Goal: Task Accomplishment & Management: Use online tool/utility

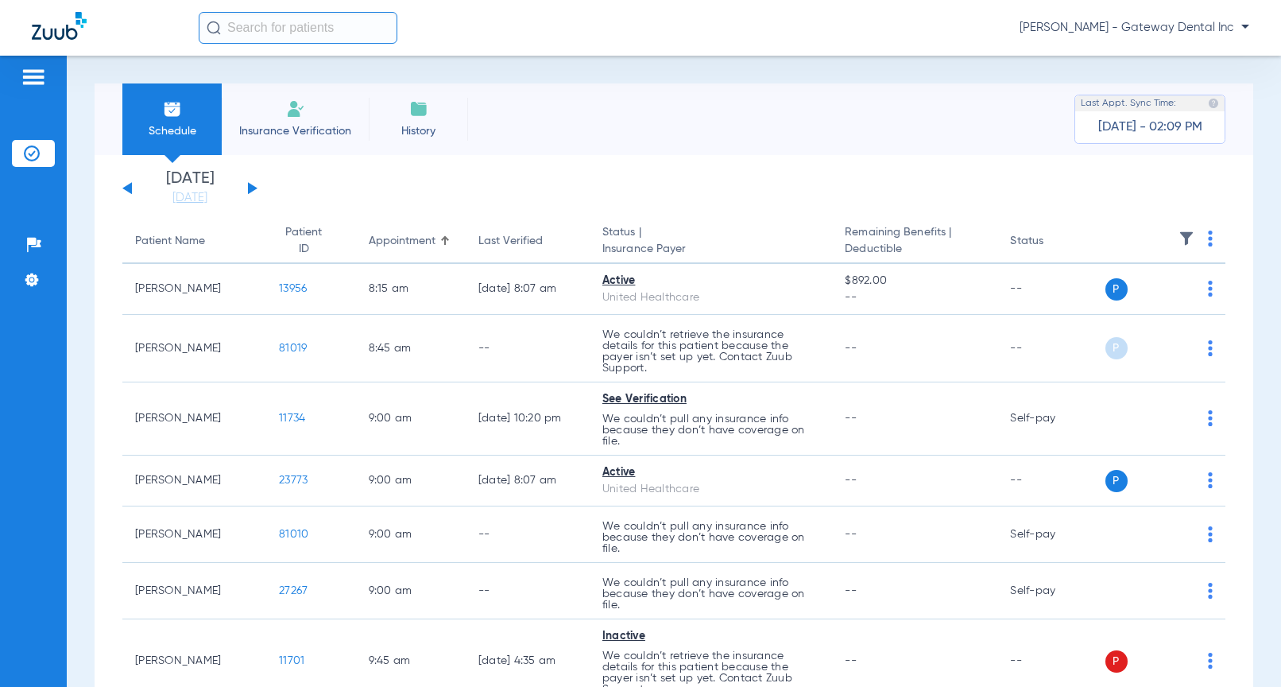
drag, startPoint x: 1179, startPoint y: 27, endPoint x: 1154, endPoint y: 62, distance: 43.2
click at [1179, 27] on span "[PERSON_NAME] - Gateway Dental Inc" at bounding box center [1135, 28] width 230 height 16
click at [1172, 58] on span "Account Selection" at bounding box center [1189, 56] width 89 height 11
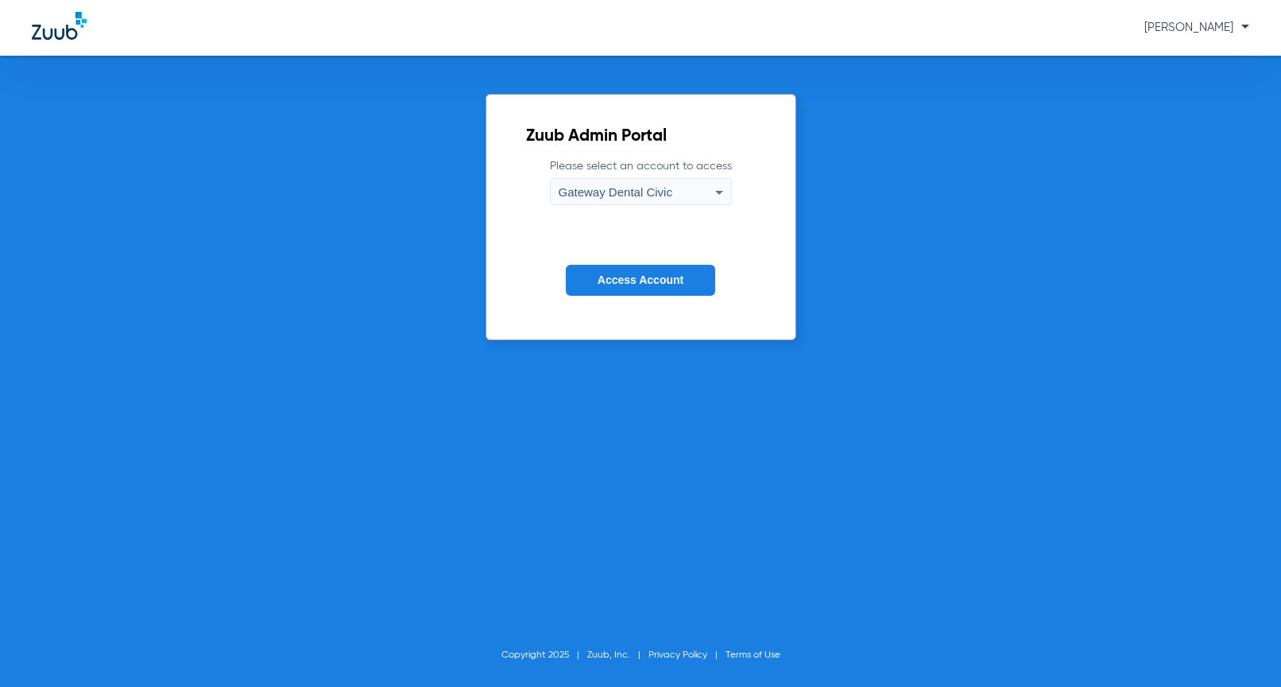
click at [630, 188] on span "Gateway Dental Civic" at bounding box center [616, 192] width 114 height 14
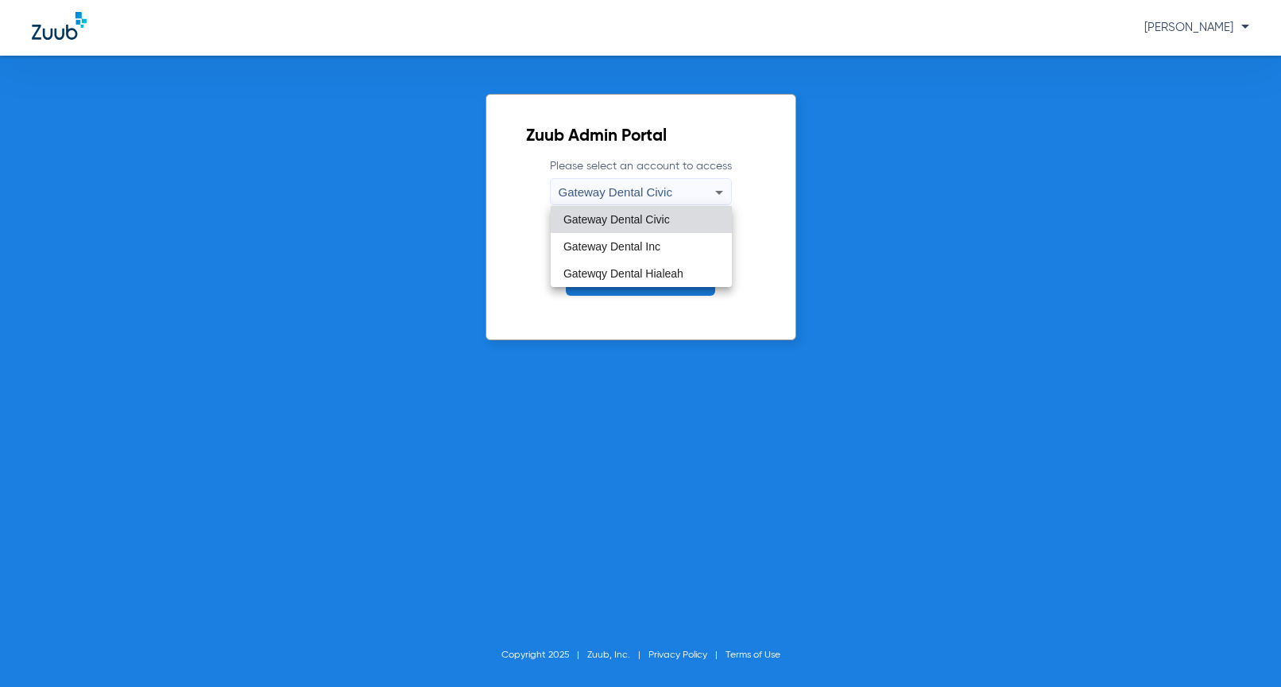
click at [632, 219] on span "Gateway Dental Civic" at bounding box center [616, 219] width 106 height 11
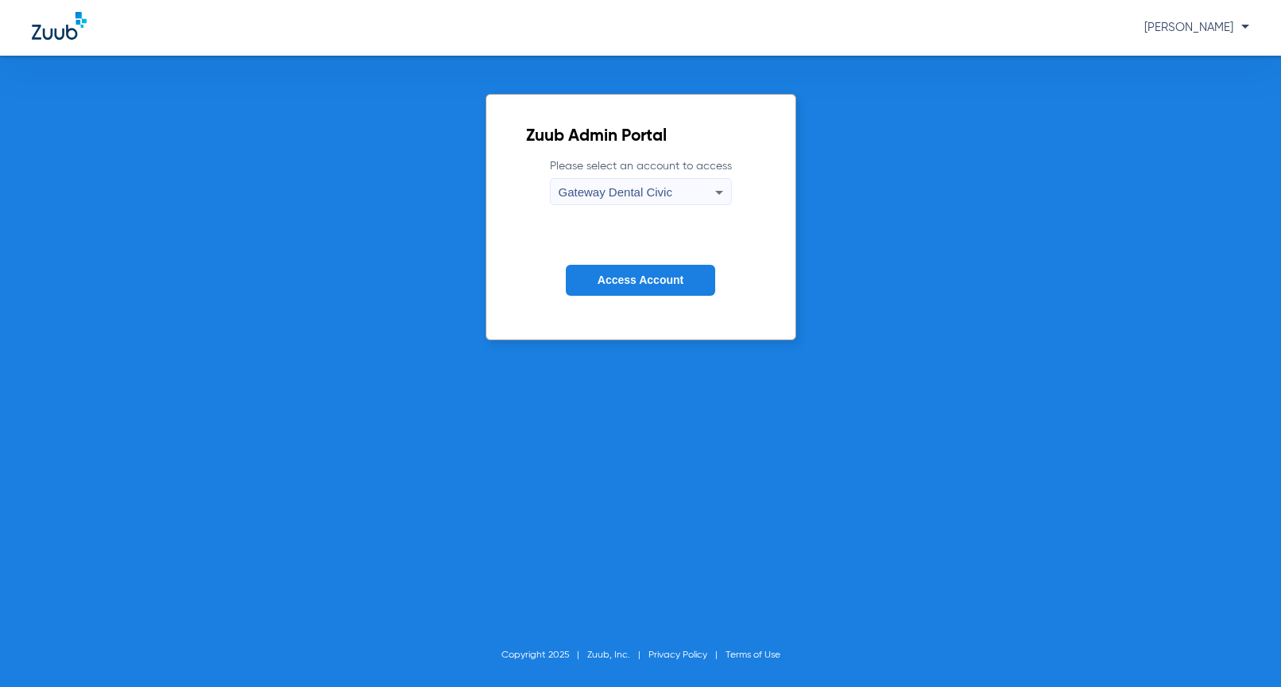
click at [615, 279] on span "Access Account" at bounding box center [641, 279] width 86 height 13
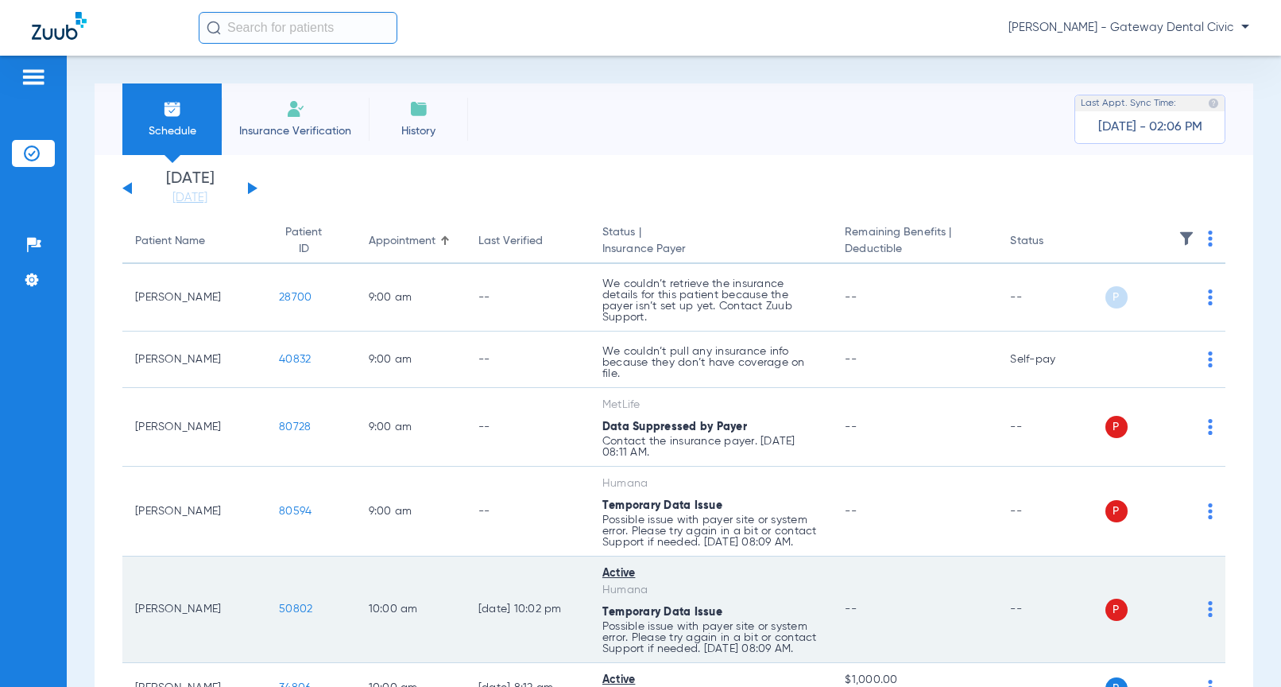
click at [861, 638] on td "--" at bounding box center [914, 609] width 165 height 106
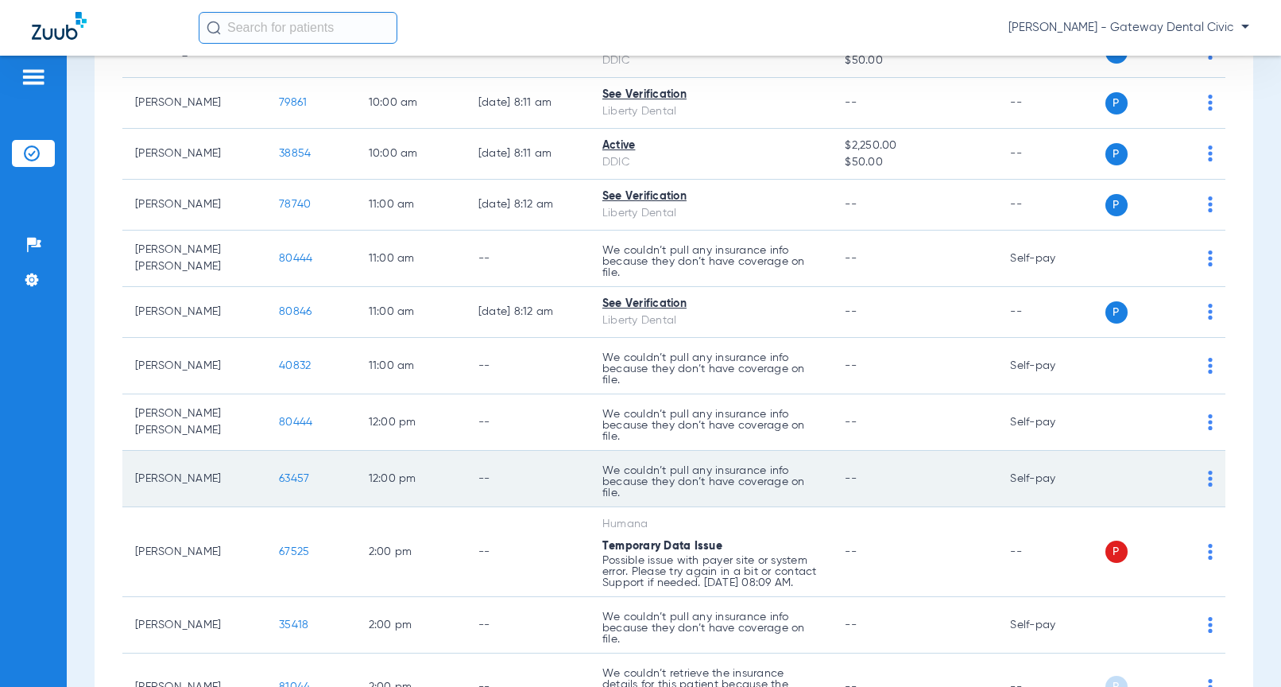
scroll to position [874, 0]
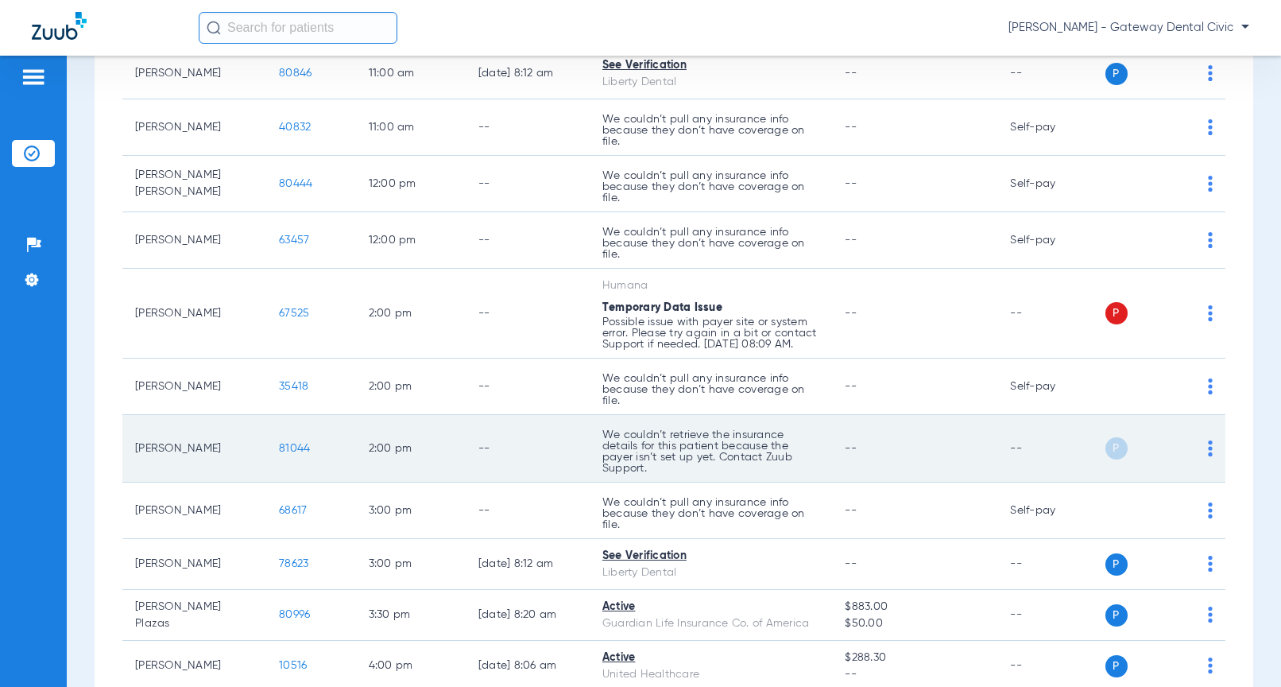
click at [281, 447] on span "81044" at bounding box center [294, 448] width 31 height 11
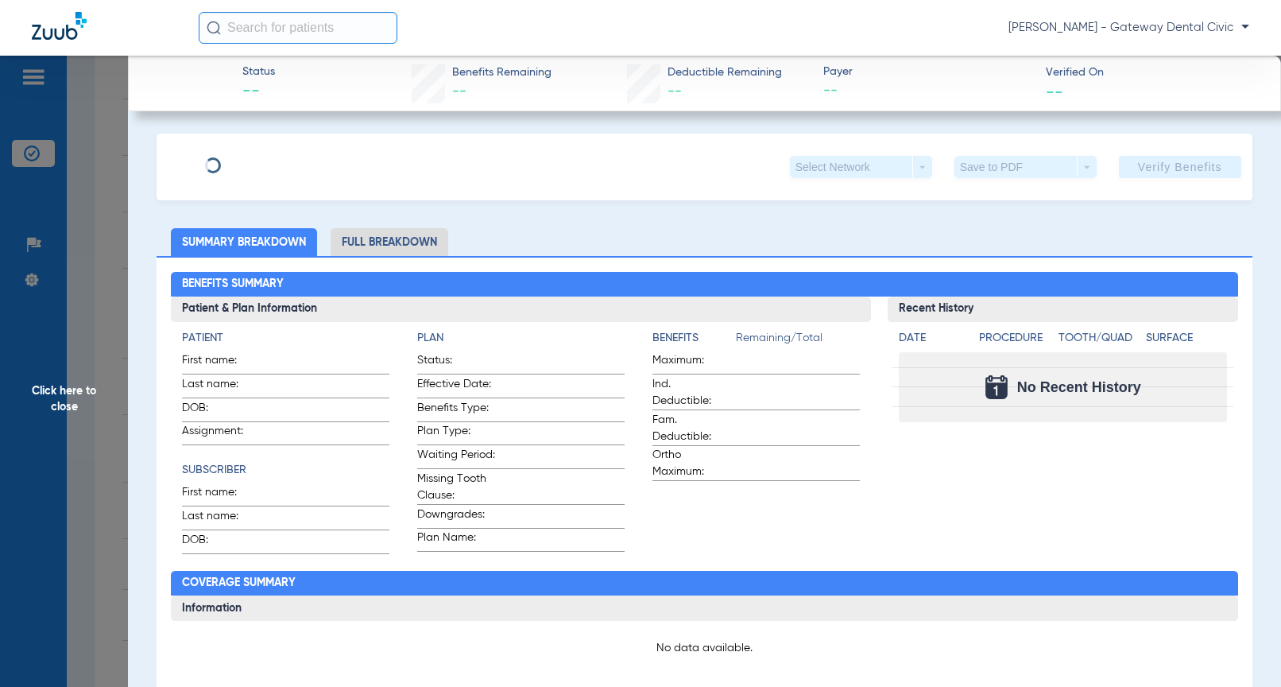
type input "[PERSON_NAME]"
type input "[DATE]"
type input "966177890"
type input "0901314000"
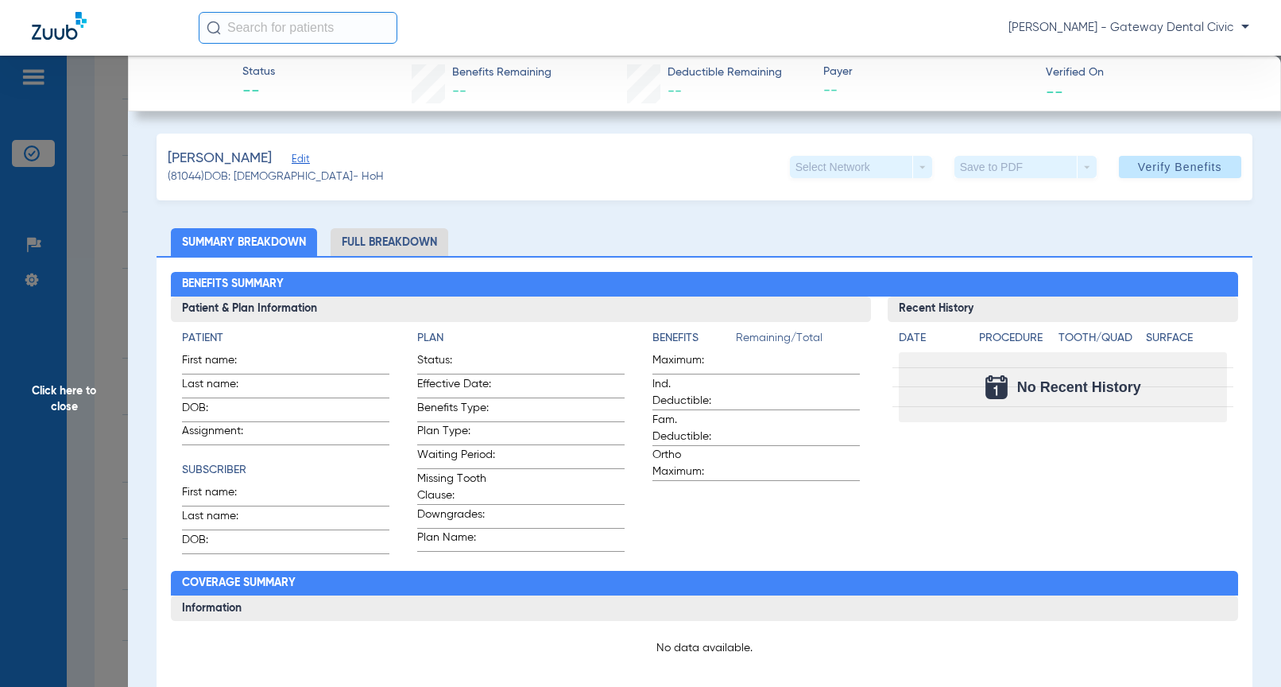
click at [306, 161] on span "Edit" at bounding box center [299, 160] width 14 height 15
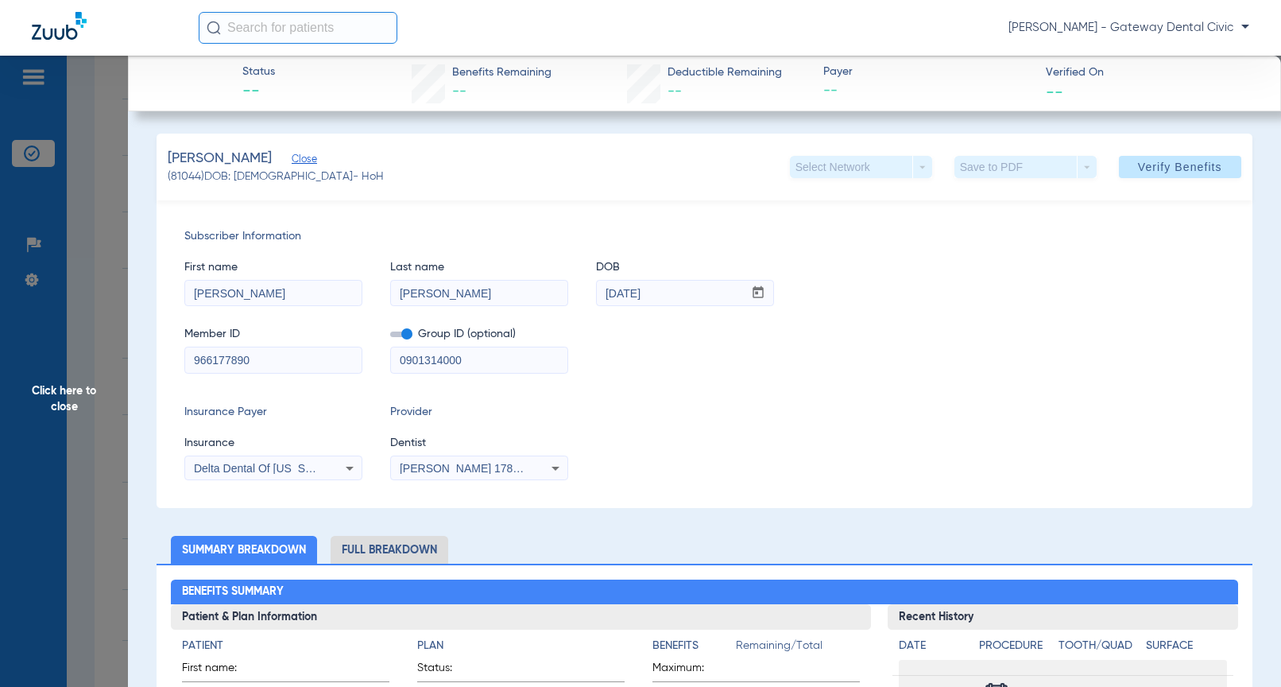
click at [437, 467] on span "[PERSON_NAME] 1780368142" at bounding box center [478, 468] width 157 height 13
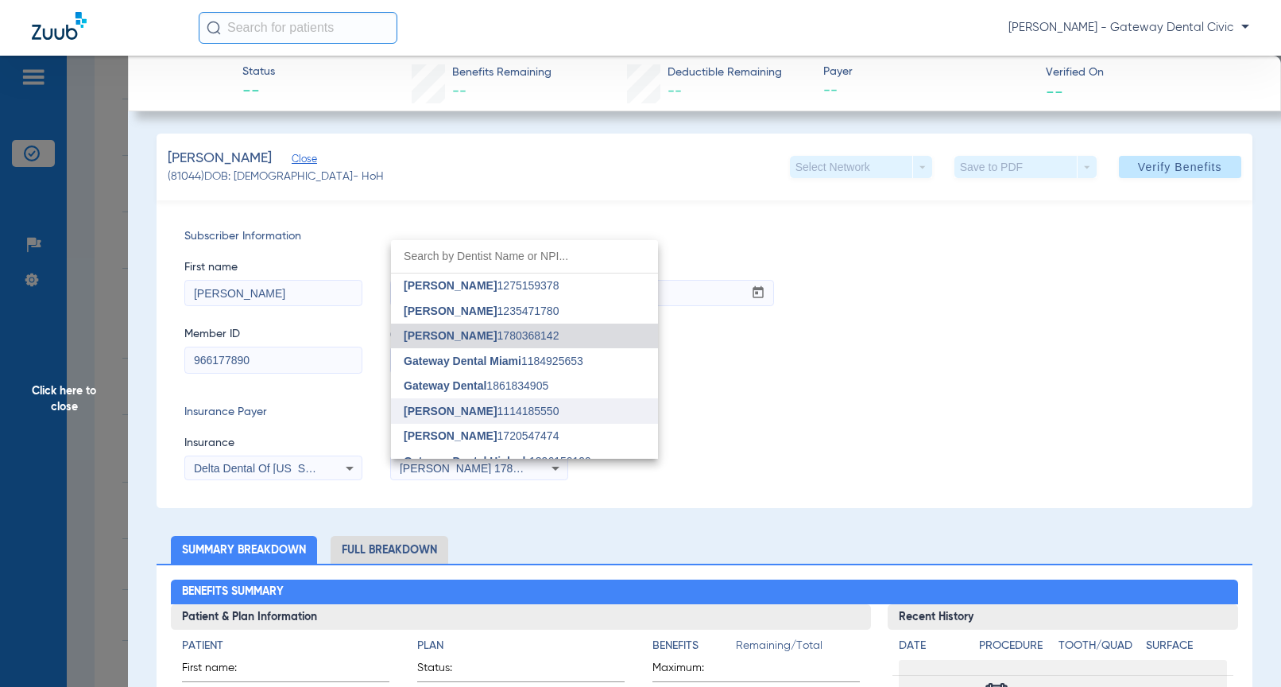
scroll to position [65, 0]
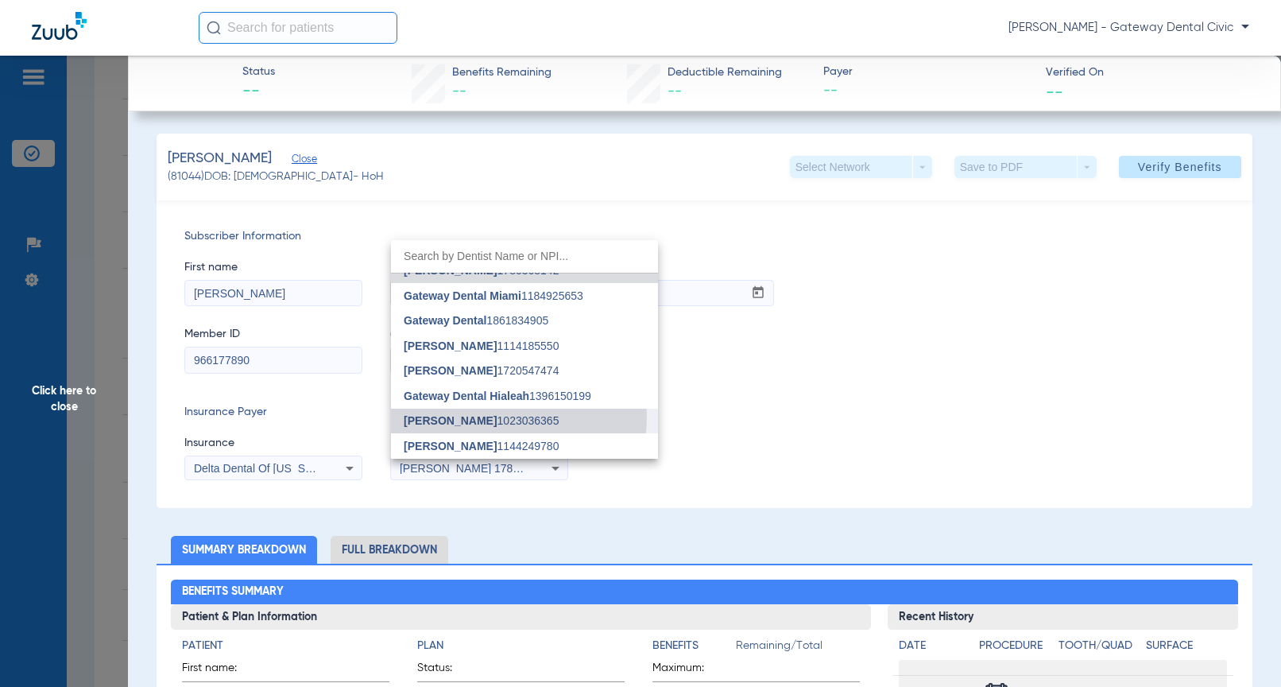
click at [476, 416] on span "[PERSON_NAME]" at bounding box center [450, 420] width 93 height 13
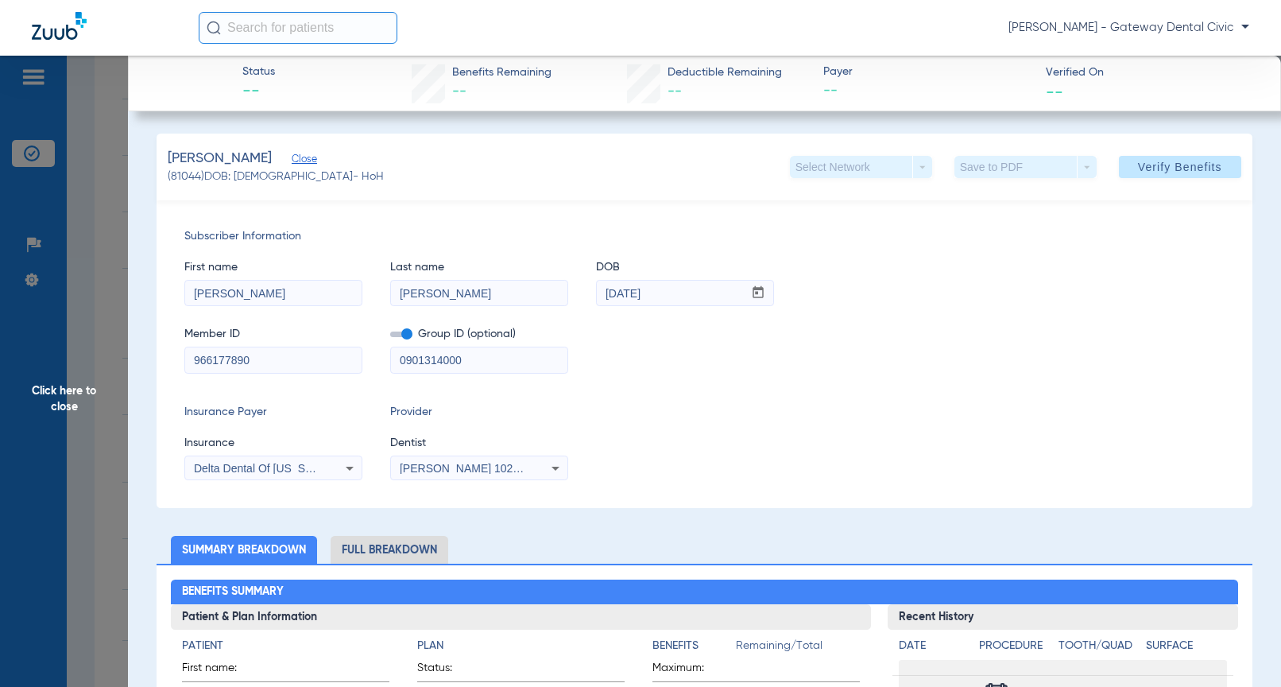
click at [465, 459] on div "[PERSON_NAME] 1023036365" at bounding box center [479, 468] width 176 height 19
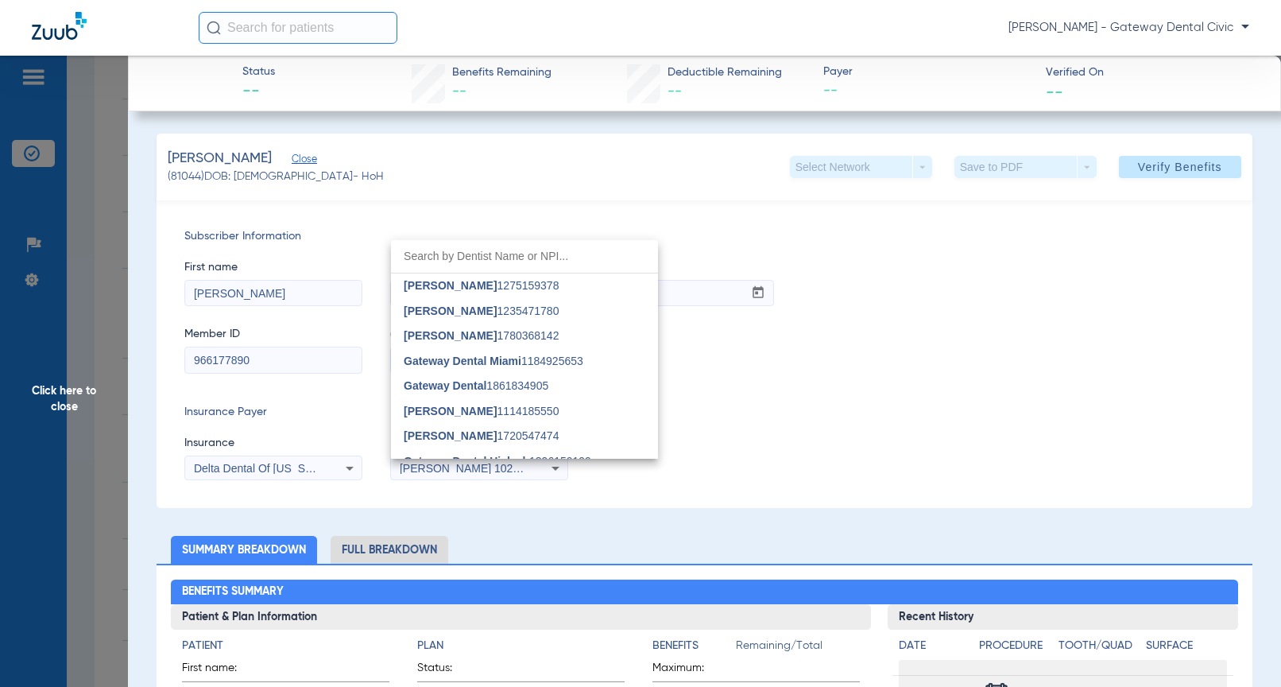
scroll to position [41, 0]
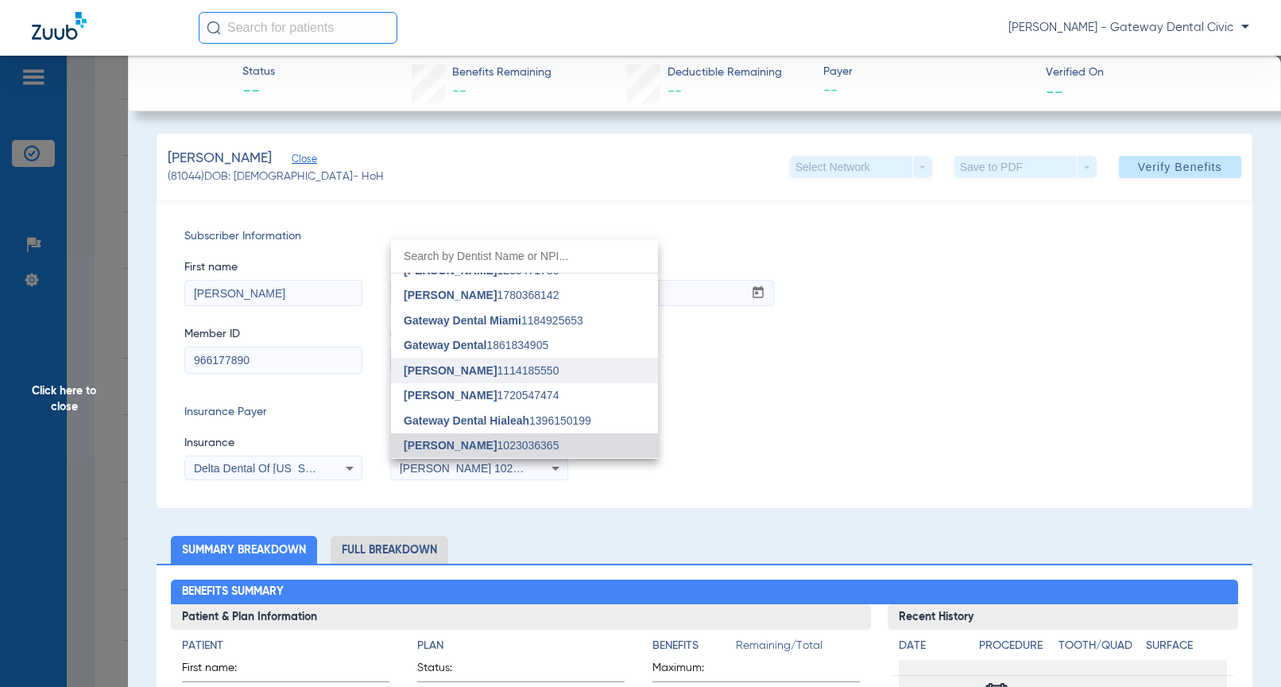
click at [490, 369] on span "[PERSON_NAME] 1114185550" at bounding box center [481, 370] width 155 height 11
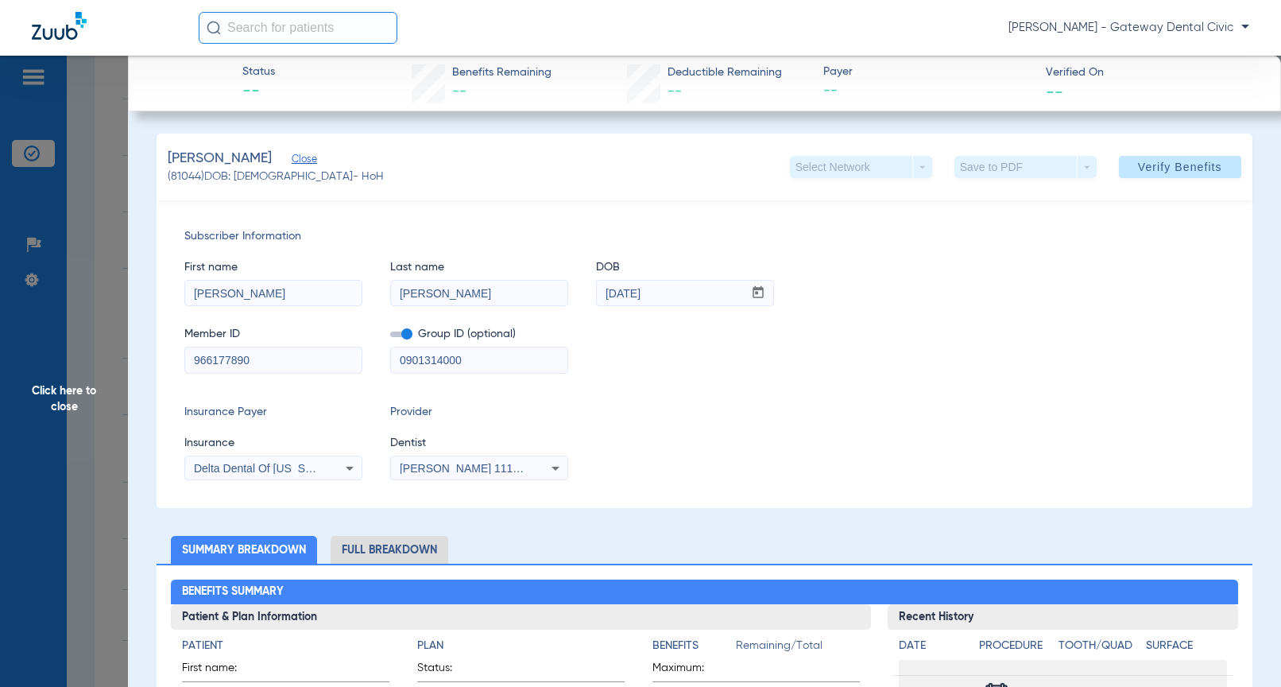
click at [304, 473] on span "Delta Dental Of [US_STATE]" at bounding box center [264, 468] width 141 height 13
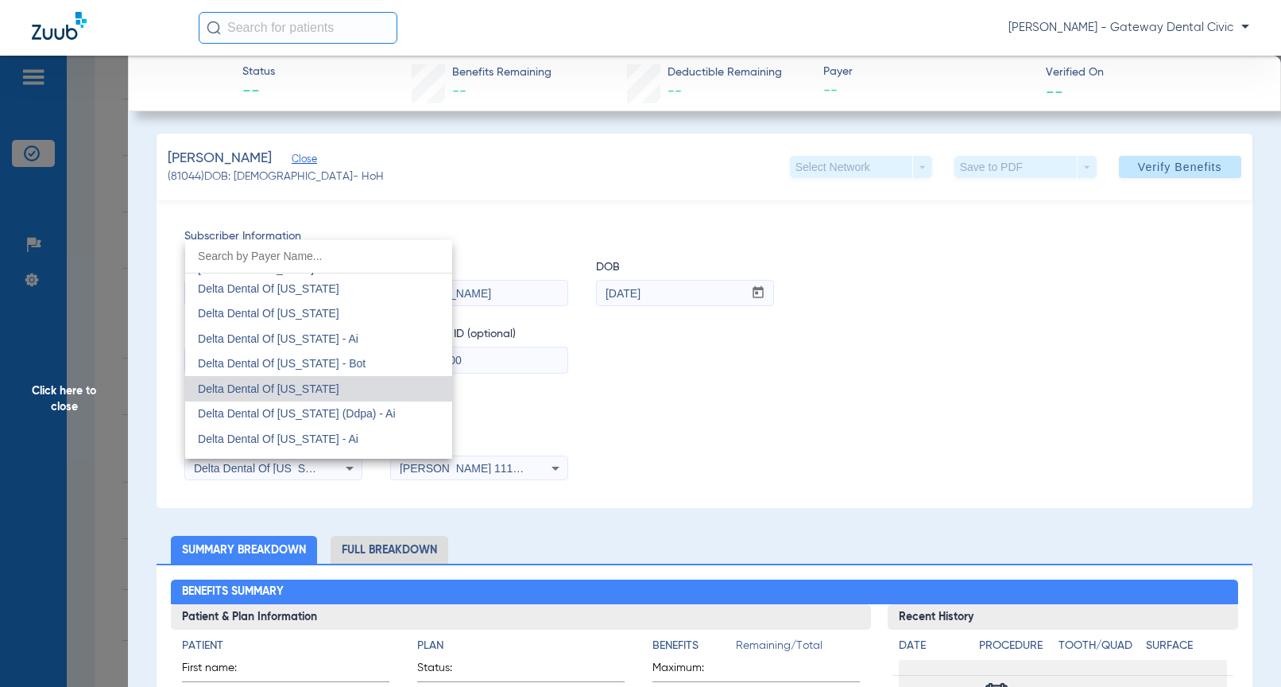
scroll to position [4200, 0]
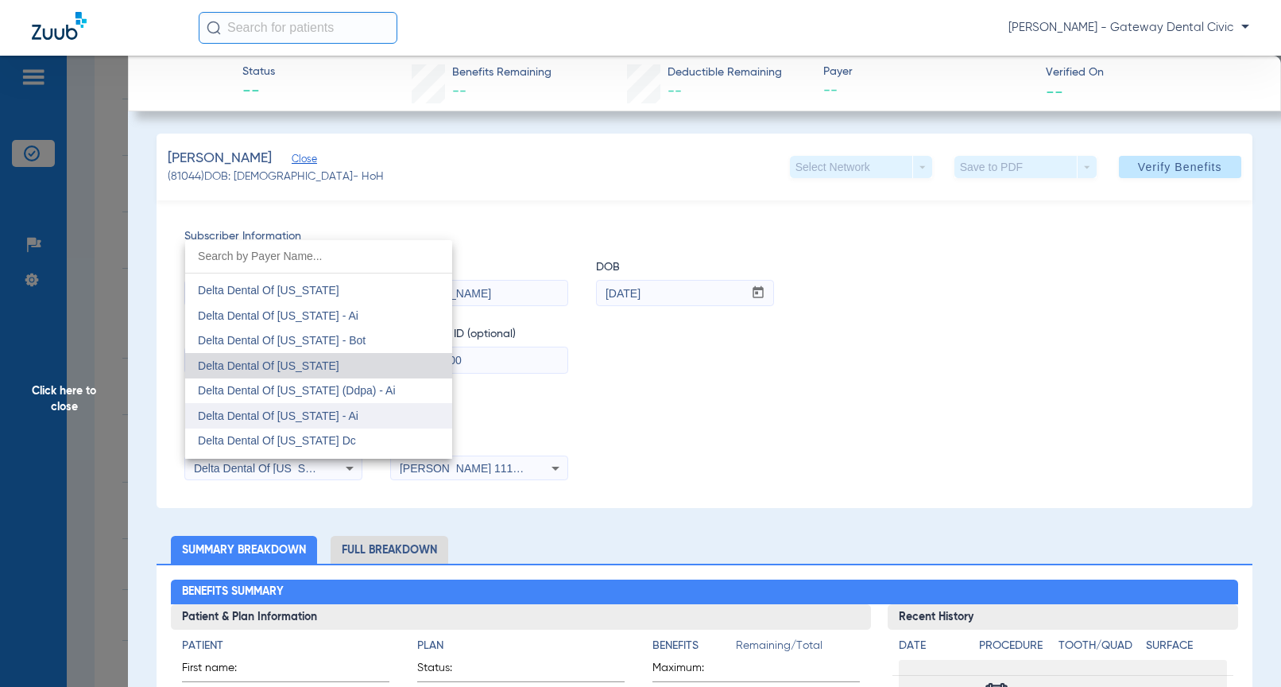
click at [331, 413] on span "Delta Dental Of [US_STATE] - Ai" at bounding box center [278, 415] width 161 height 13
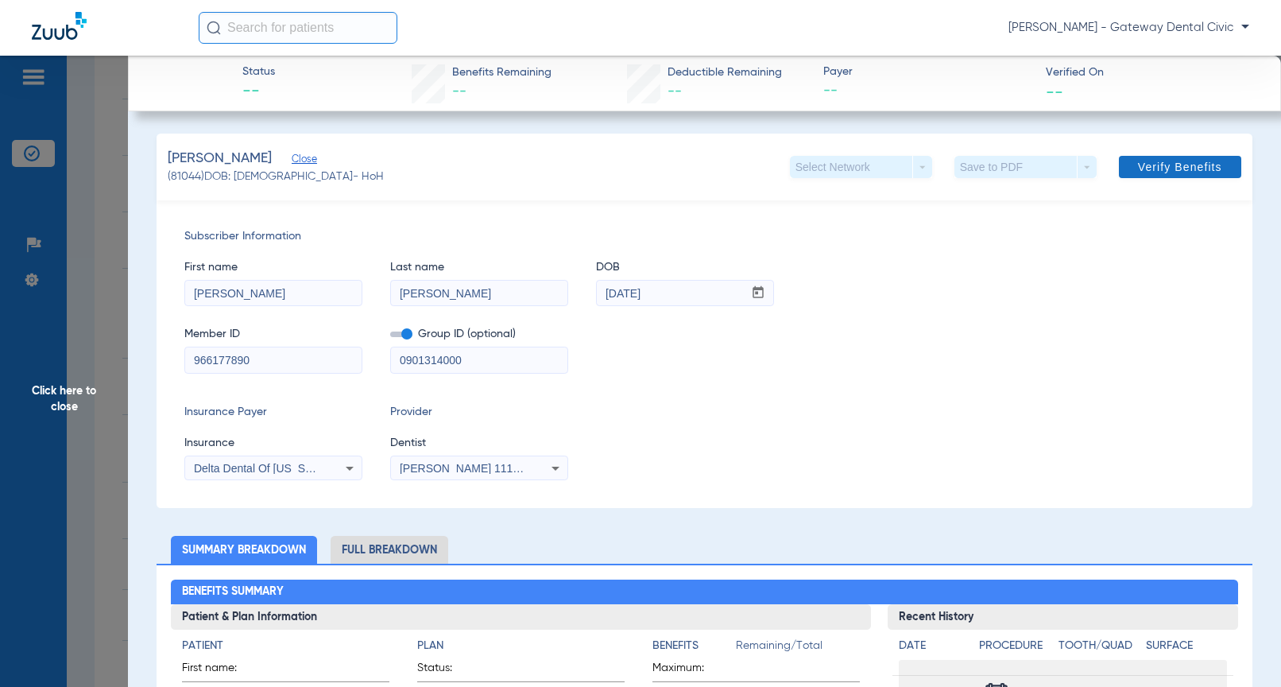
click at [1182, 172] on span "Verify Benefits" at bounding box center [1180, 167] width 84 height 13
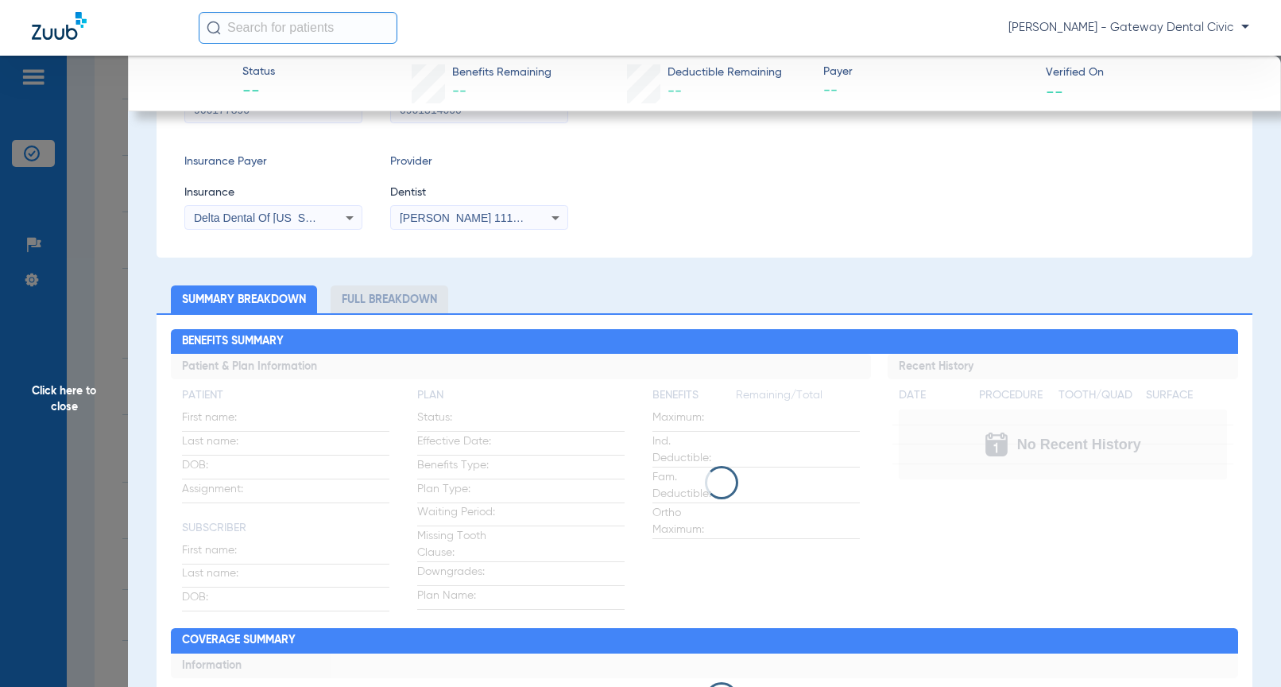
scroll to position [397, 0]
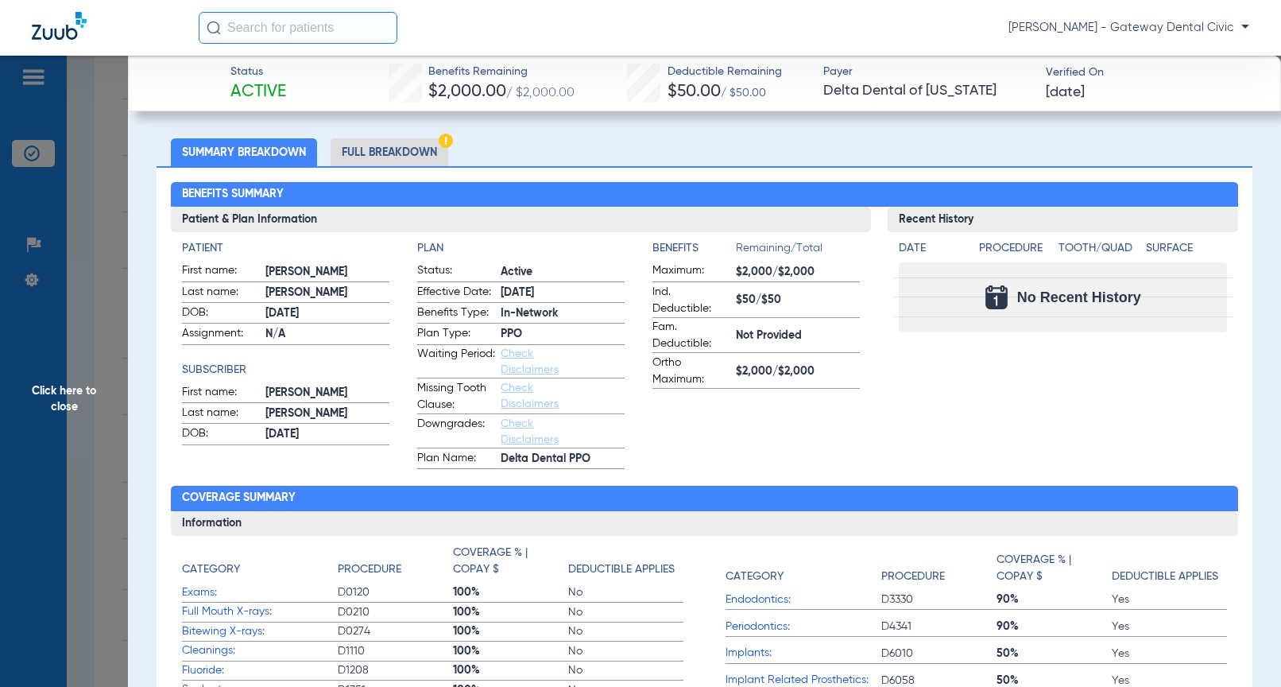
click at [416, 146] on li "Full Breakdown" at bounding box center [390, 152] width 118 height 28
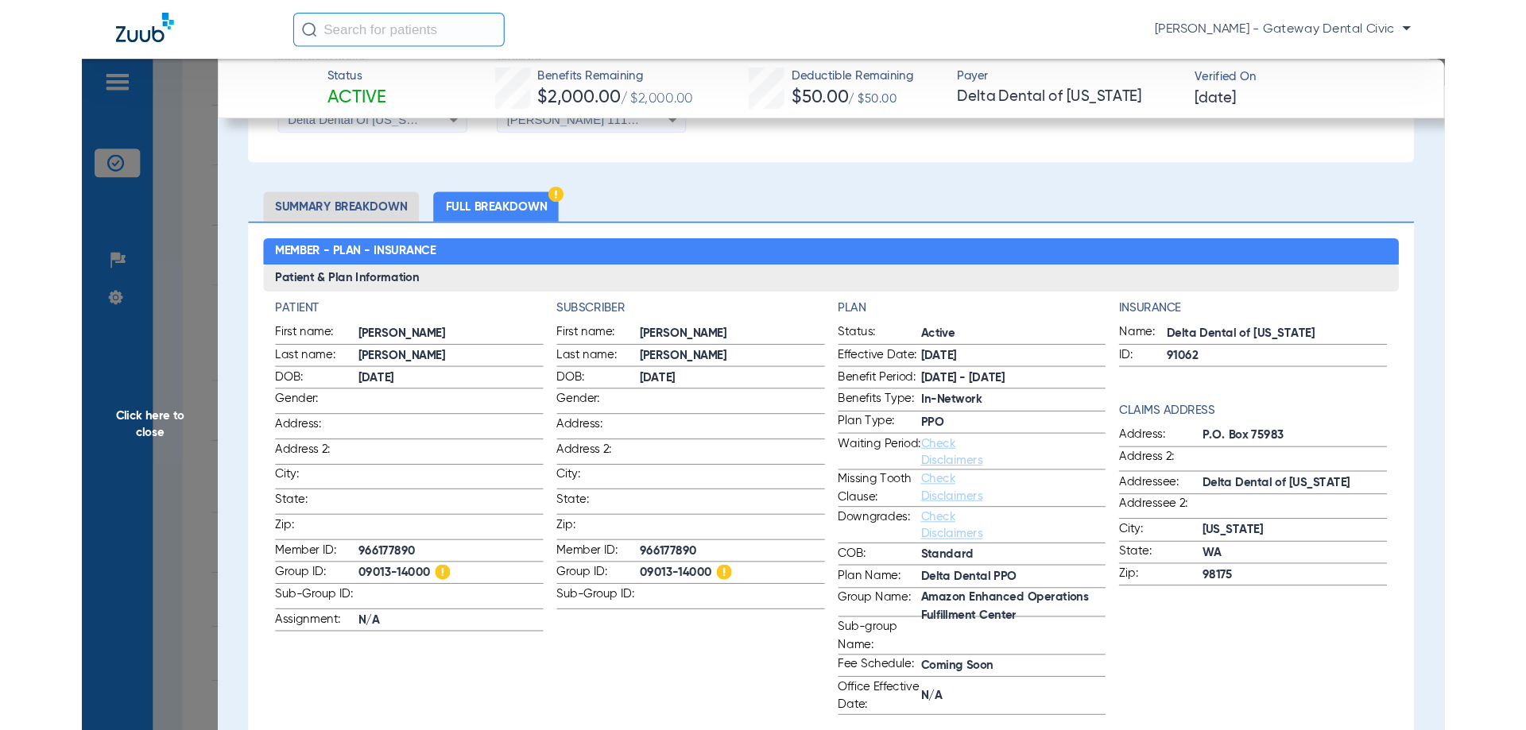
scroll to position [556, 0]
